Goal: Information Seeking & Learning: Learn about a topic

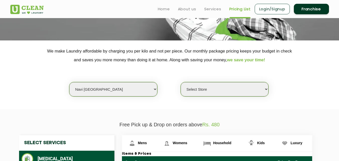
scroll to position [74, 0]
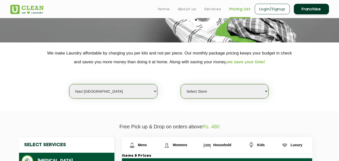
click at [90, 87] on select "Select city [GEOGRAPHIC_DATA] [GEOGRAPHIC_DATA] [GEOGRAPHIC_DATA] [GEOGRAPHIC_D…" at bounding box center [113, 91] width 88 height 14
select select "1"
click at [69, 84] on select "Select city [GEOGRAPHIC_DATA] [GEOGRAPHIC_DATA] [GEOGRAPHIC_DATA] [GEOGRAPHIC_D…" at bounding box center [113, 91] width 88 height 14
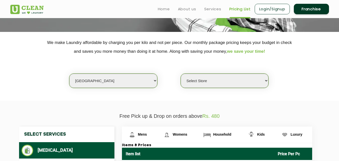
select select "0"
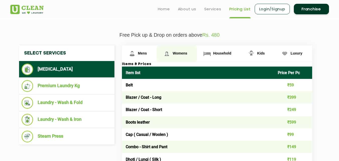
scroll to position [162, 0]
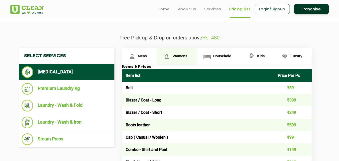
click at [147, 56] on span "Womens" at bounding box center [142, 56] width 9 height 4
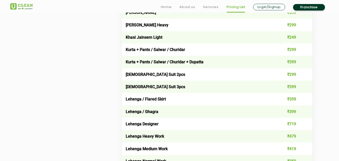
scroll to position [968, 0]
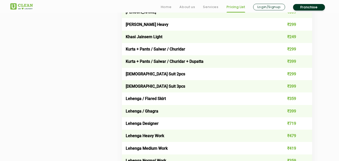
click at [67, 72] on div "Select Services [MEDICAL_DATA] Premium Laundry Kg Laundry - Wash & Fold Laundry…" at bounding box center [169, 84] width 309 height 1684
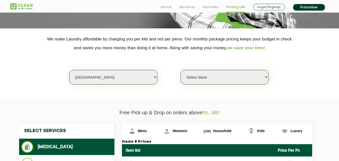
scroll to position [89, 0]
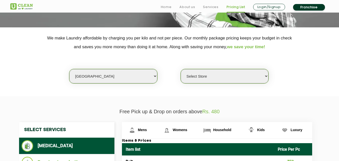
click at [102, 79] on select "Select city [GEOGRAPHIC_DATA] [GEOGRAPHIC_DATA] [GEOGRAPHIC_DATA] [GEOGRAPHIC_D…" at bounding box center [113, 76] width 88 height 14
click at [98, 80] on select "Select city [GEOGRAPHIC_DATA] [GEOGRAPHIC_DATA] [GEOGRAPHIC_DATA] [GEOGRAPHIC_D…" at bounding box center [113, 76] width 88 height 14
click at [117, 77] on select "Select city [GEOGRAPHIC_DATA] [GEOGRAPHIC_DATA] [GEOGRAPHIC_DATA] [GEOGRAPHIC_D…" at bounding box center [113, 76] width 88 height 14
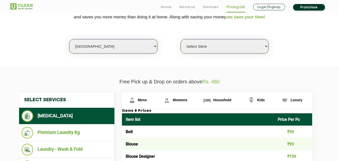
scroll to position [122, 0]
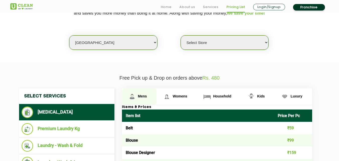
click at [141, 94] on span "Mens" at bounding box center [142, 96] width 9 height 4
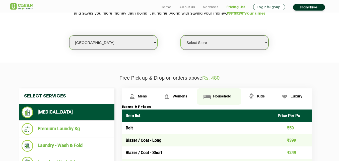
click at [147, 97] on span "Household" at bounding box center [142, 96] width 9 height 4
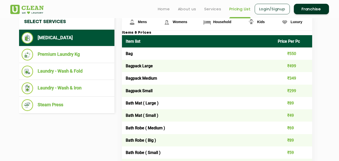
scroll to position [132, 0]
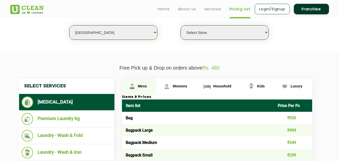
click at [141, 82] on link "Mens" at bounding box center [139, 86] width 35 height 16
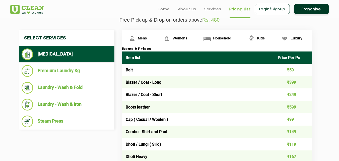
scroll to position [169, 0]
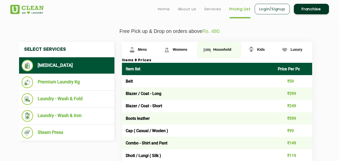
click at [147, 48] on span "Household" at bounding box center [142, 49] width 9 height 4
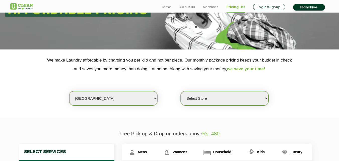
scroll to position [82, 0]
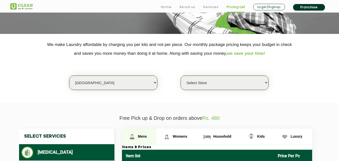
click at [138, 139] on link "Mens" at bounding box center [139, 137] width 35 height 16
